Goal: Information Seeking & Learning: Learn about a topic

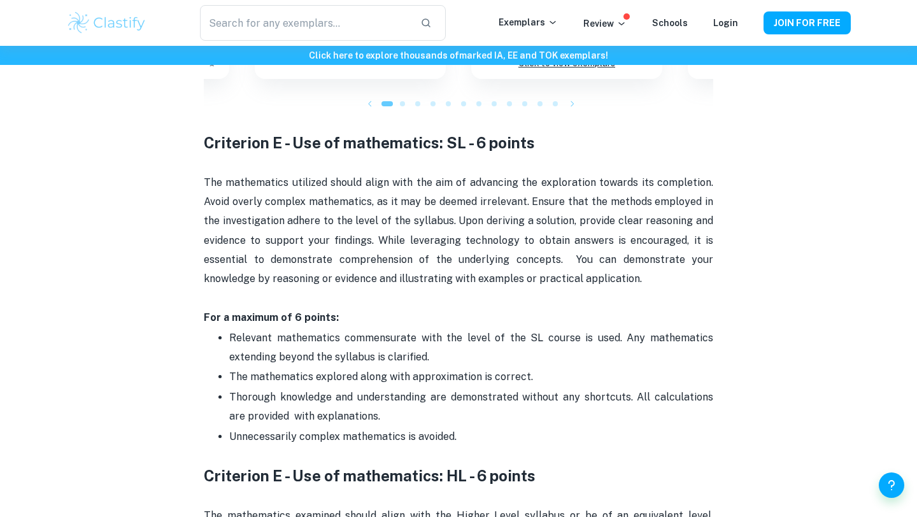
scroll to position [2038, 0]
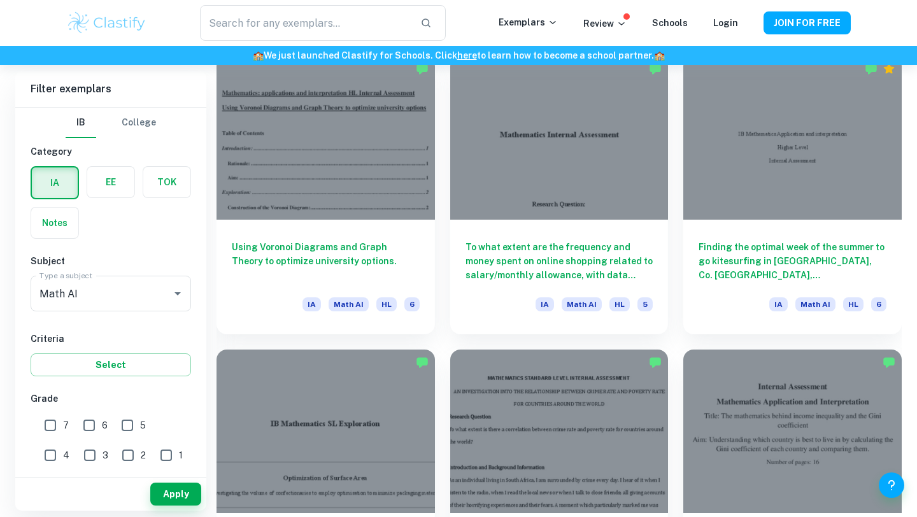
scroll to position [2719, 0]
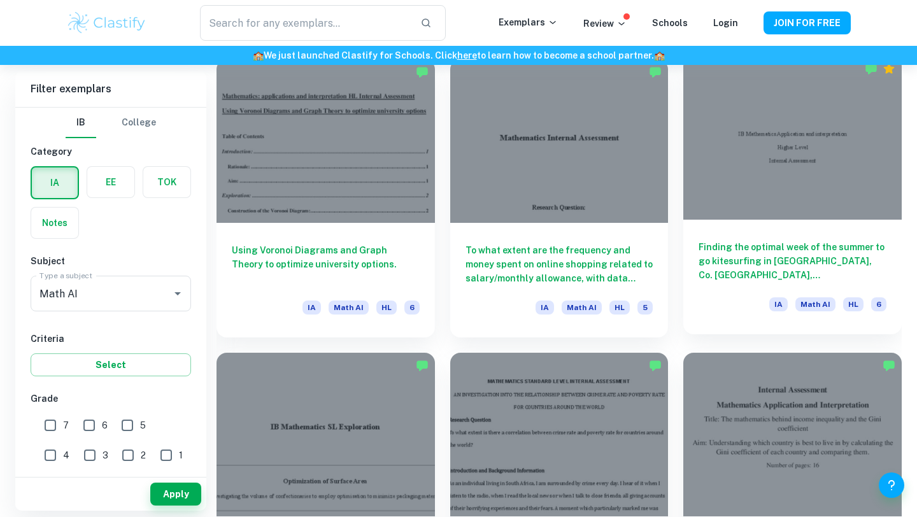
click at [797, 252] on h6 "Finding the optimal week of the summer to go kitesurfing in Lahinch Bay, Co. Cl…" at bounding box center [793, 261] width 188 height 42
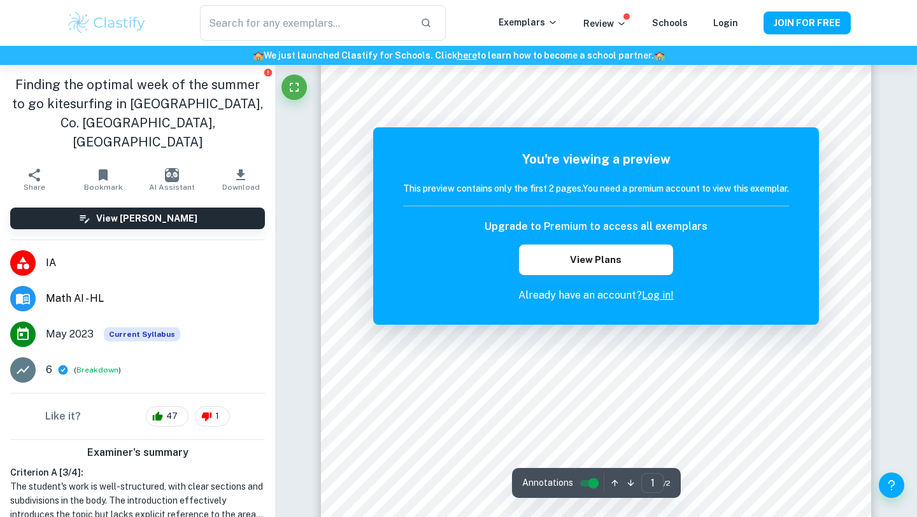
scroll to position [80, 0]
